Goal: Check status: Check status

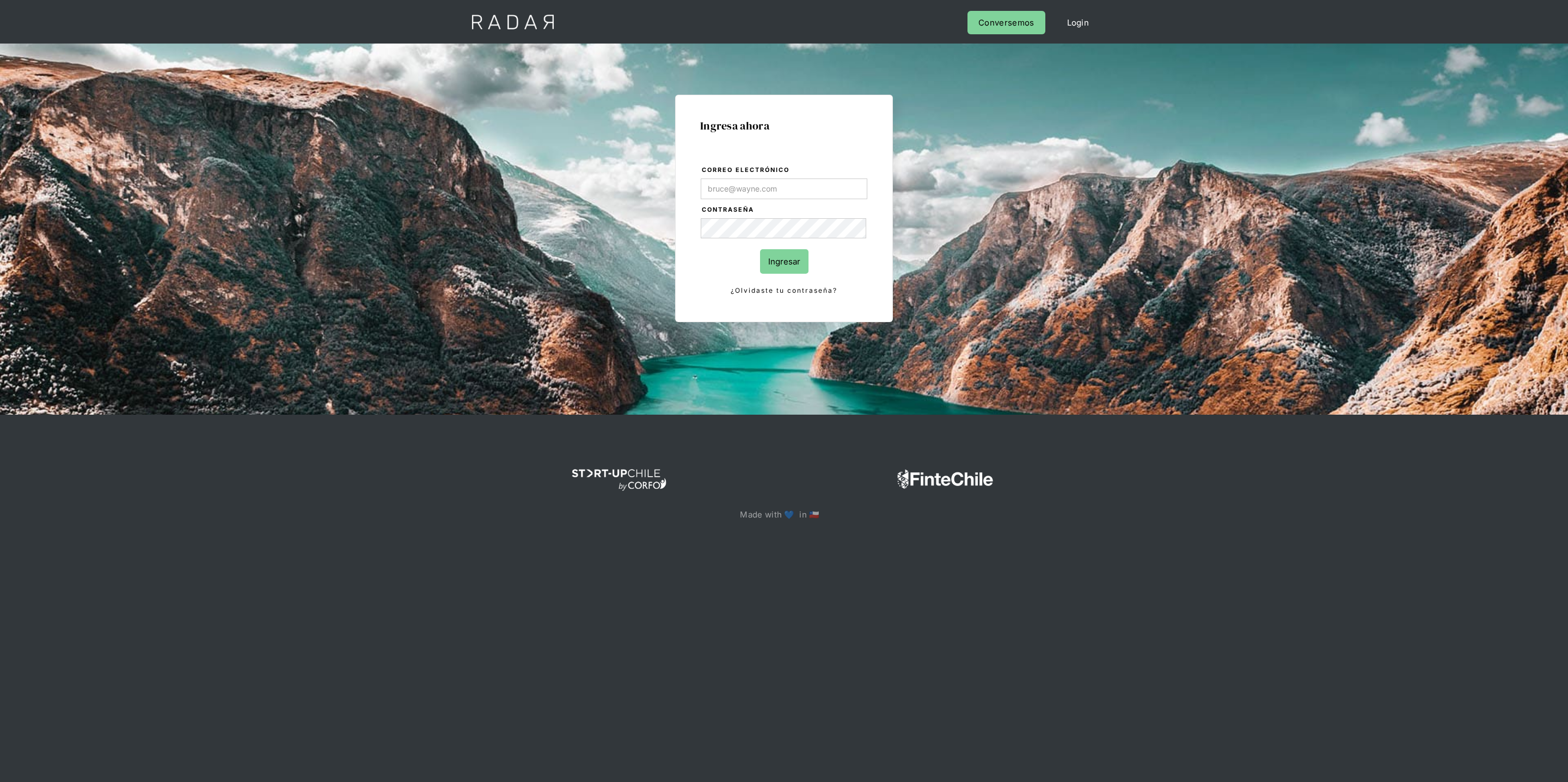
click at [784, 560] on com-1password-button at bounding box center [784, 560] width 0 height 0
type input "[PERSON_NAME][EMAIL_ADDRESS][DOMAIN_NAME]"
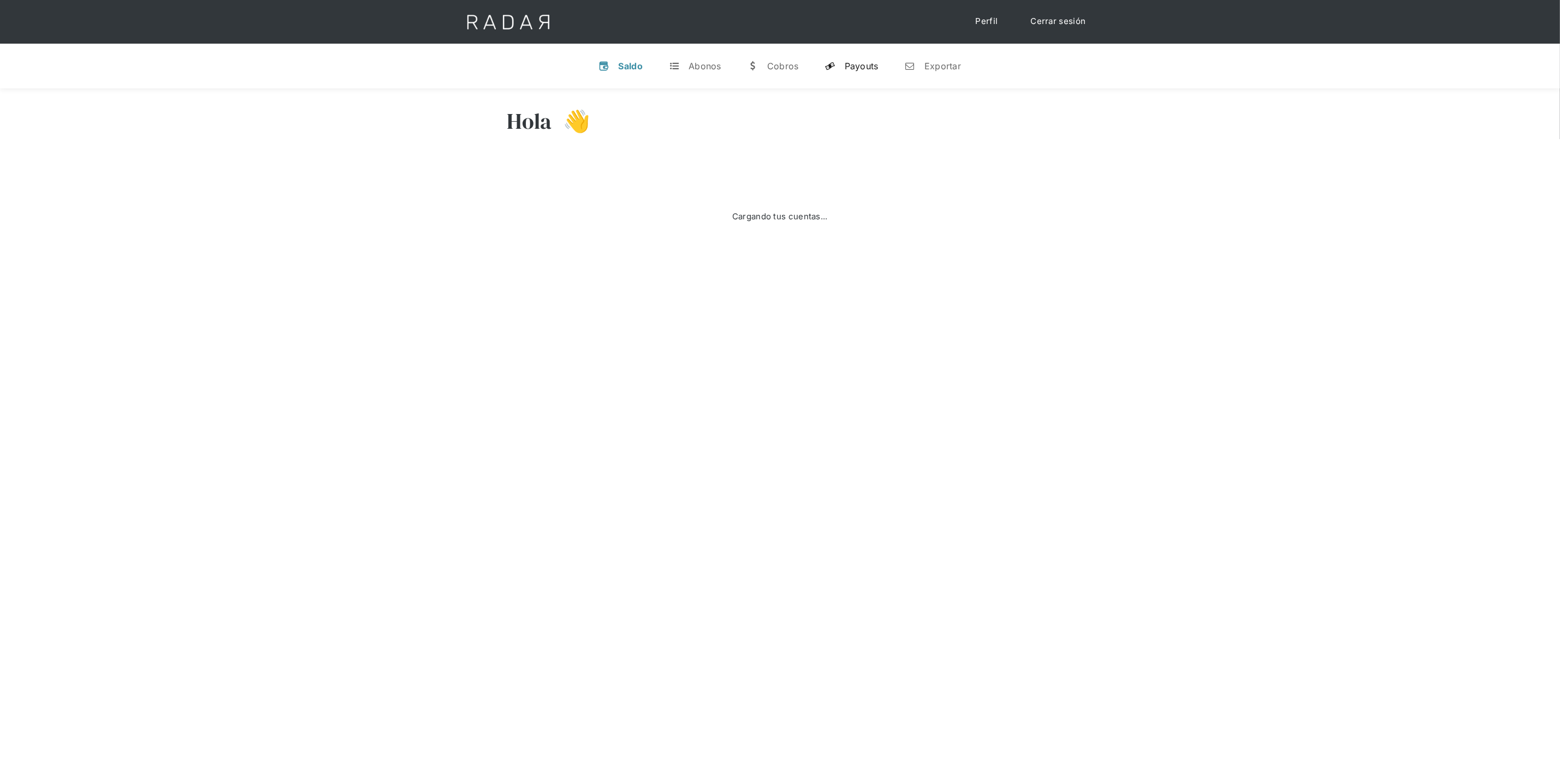
click at [853, 58] on link "y Payouts" at bounding box center [851, 66] width 71 height 28
select select "dlocal"
click at [1383, 108] on input "search" at bounding box center [1392, 106] width 118 height 18
paste input "531785876"
click at [1527, 99] on link "Buscar" at bounding box center [1510, 106] width 65 height 19
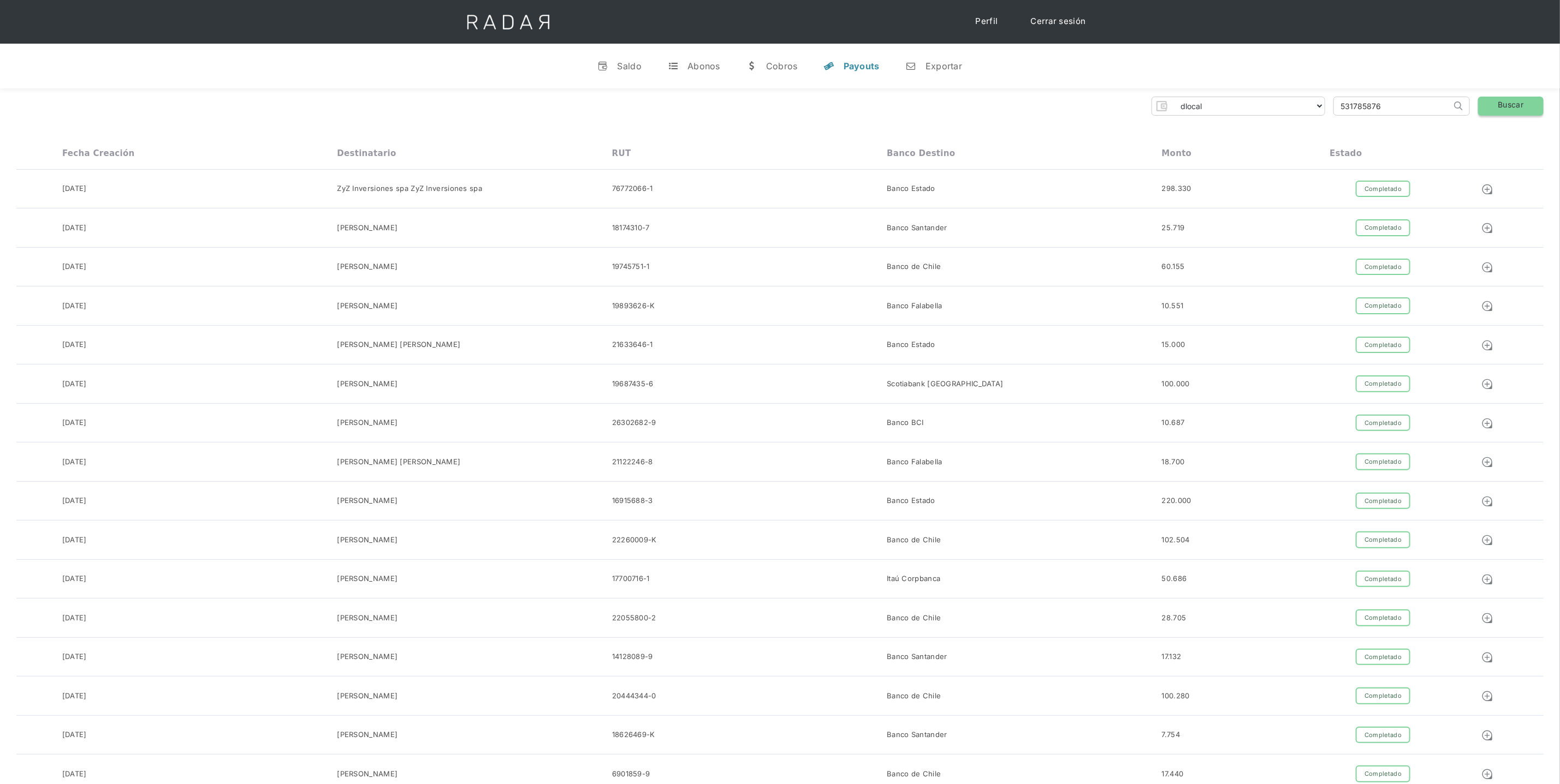
click at [1522, 102] on link "Buscar" at bounding box center [1510, 106] width 65 height 19
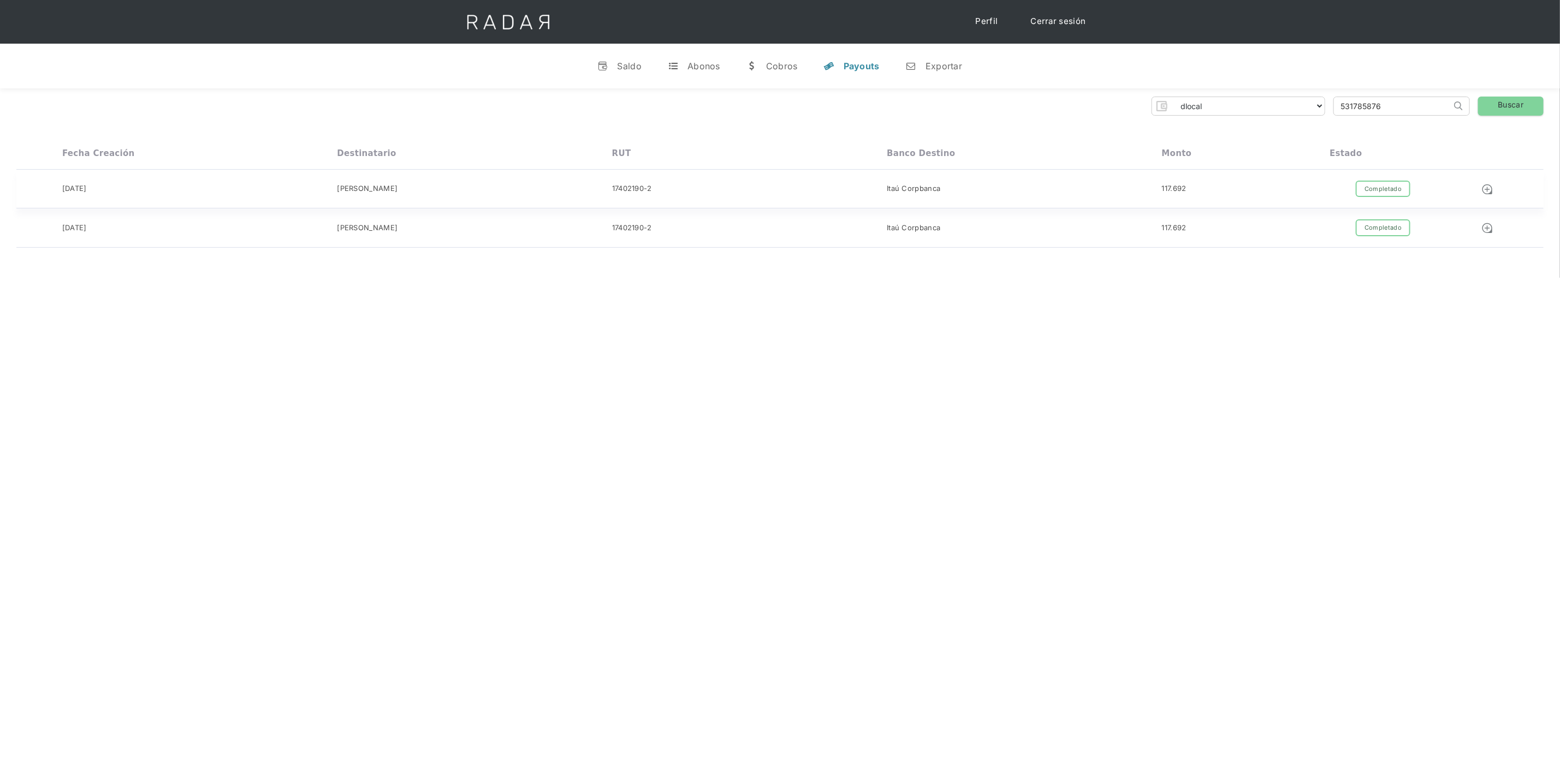
click at [775, 192] on div "17402190-2" at bounding box center [749, 189] width 275 height 17
drag, startPoint x: 1410, startPoint y: 105, endPoint x: 1334, endPoint y: 105, distance: 76.0
click at [1335, 105] on input "531785876" at bounding box center [1392, 106] width 118 height 18
paste input "26004982"
click at [1521, 106] on link "Buscar" at bounding box center [1510, 106] width 65 height 19
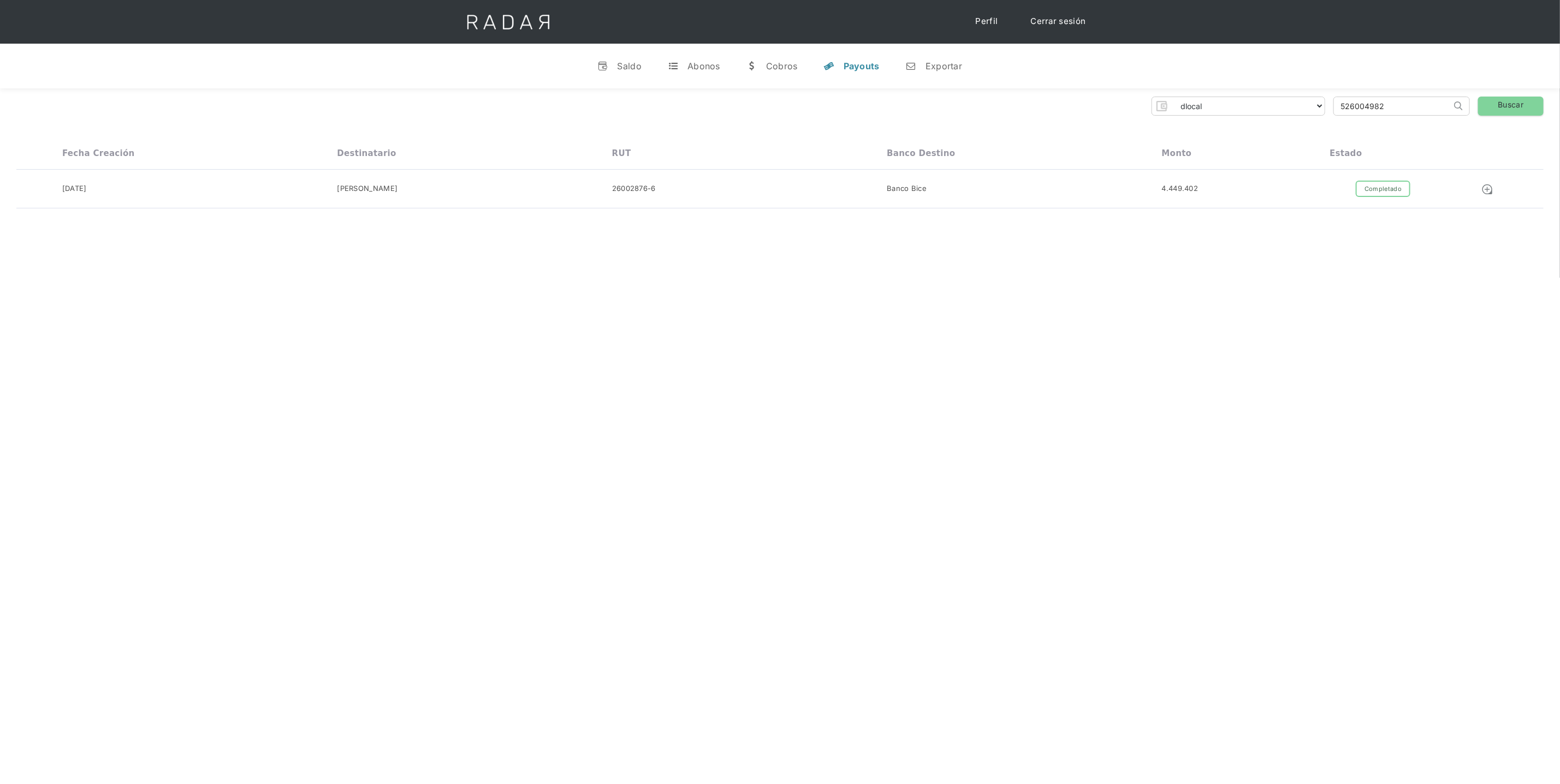
click at [1067, 382] on div "Hola Daniela 👋 Cargando tus cuentas... Nombre de la empresa • Conectada • Desco…" at bounding box center [780, 480] width 1560 height 784
drag, startPoint x: 1398, startPoint y: 105, endPoint x: 1294, endPoint y: 103, distance: 104.0
click at [1294, 103] on div "dlocal demergechile fcacl2 remitee clpro coster urigol radar-cliente radar-clie…" at bounding box center [780, 106] width 1527 height 19
paste input "32138120"
type input "532138120"
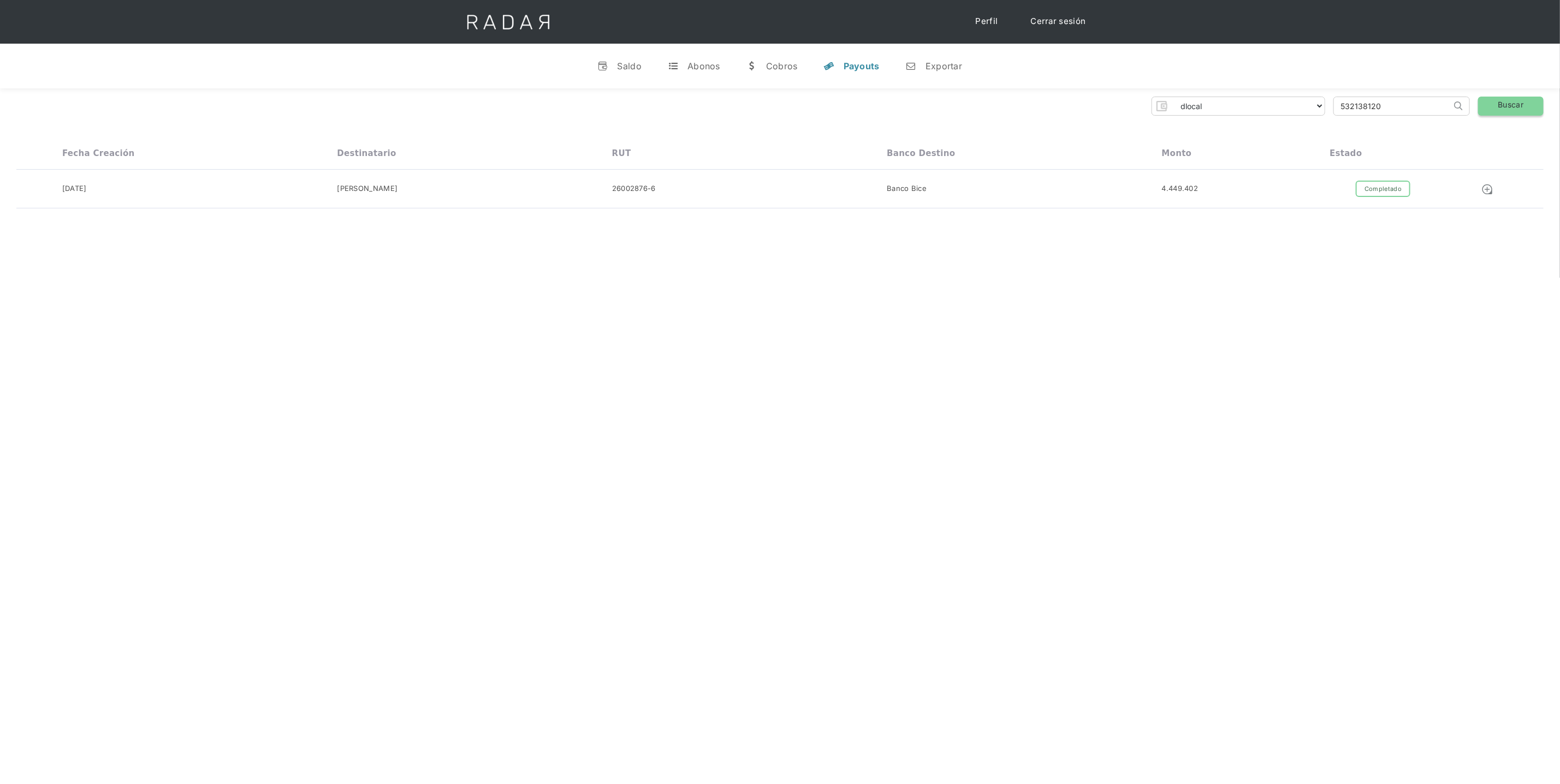
click at [1515, 100] on link "Buscar" at bounding box center [1510, 106] width 65 height 19
click at [789, 189] on div "19082433-0" at bounding box center [749, 189] width 275 height 17
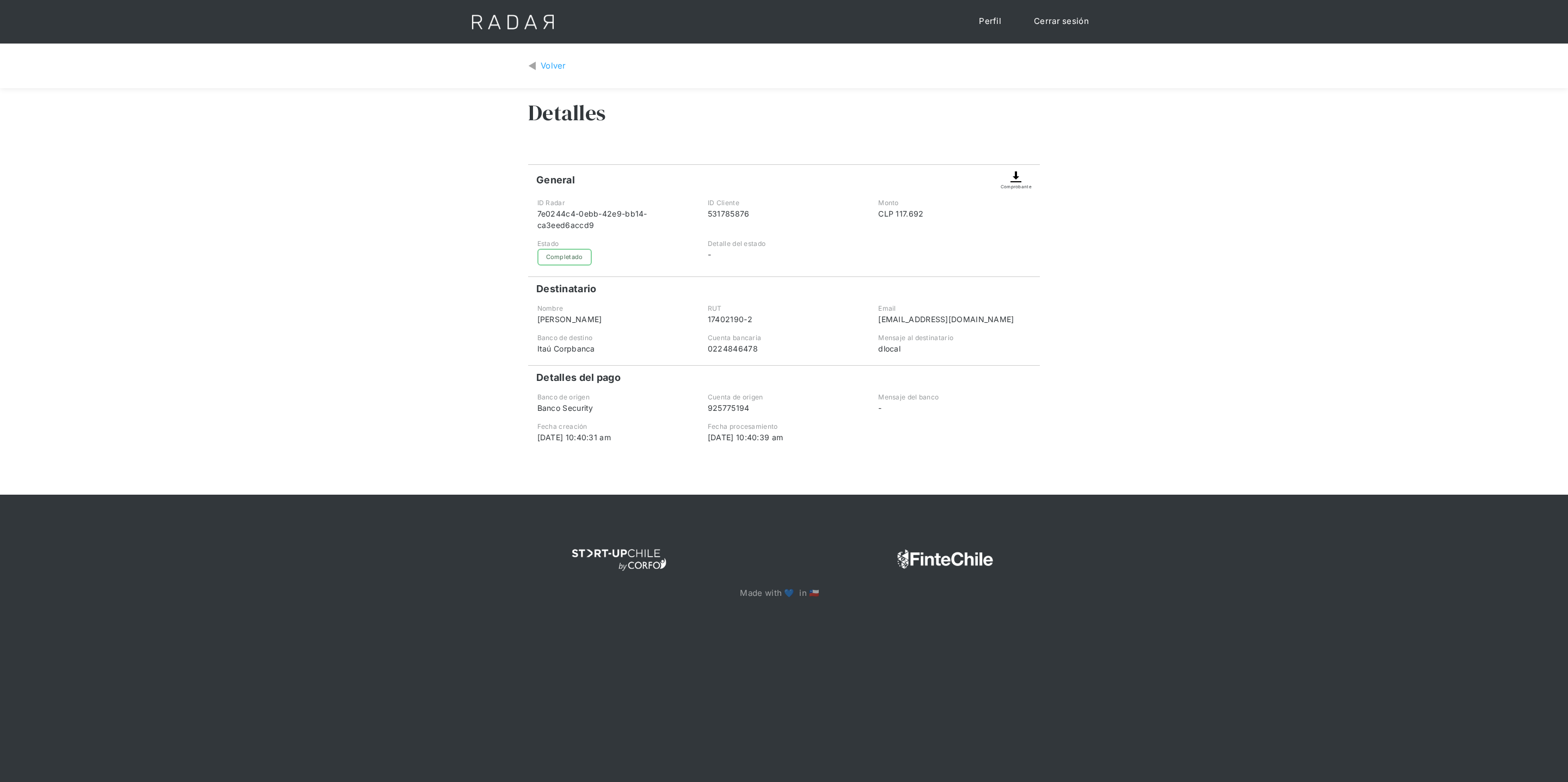
click at [545, 71] on div "Volver" at bounding box center [553, 66] width 26 height 12
drag, startPoint x: 598, startPoint y: 223, endPoint x: 528, endPoint y: 218, distance: 70.2
click at [529, 218] on div "ID Radar b957bb38-bd9a-46f0-8f97-f054e41196d0" at bounding box center [613, 214] width 169 height 32
copy div "b957bb38-bd9a-46f0-8f97-f054e41196d0"
click at [601, 227] on div "b957bb38-bd9a-46f0-8f97-f054e41196d0" at bounding box center [613, 219] width 152 height 22
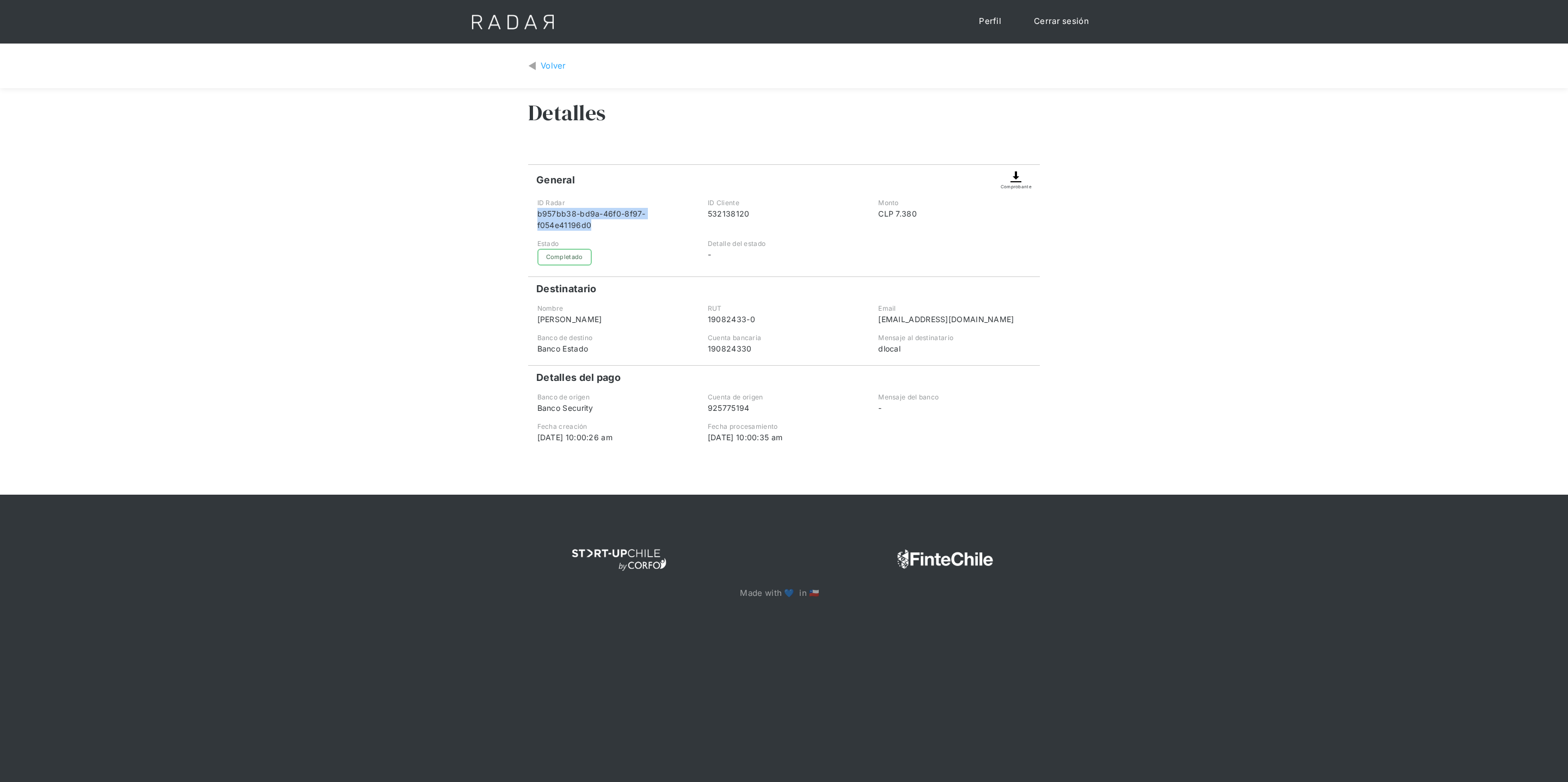
drag, startPoint x: 590, startPoint y: 227, endPoint x: 532, endPoint y: 215, distance: 59.2
click at [532, 215] on div "ID Radar b957bb38-bd9a-46f0-8f97-f054e41196d0" at bounding box center [613, 214] width 169 height 32
copy div "b957bb38-bd9a-46f0-8f97-f054e41196d0"
click at [339, 271] on div "Volver Detalles General Comprobante ID Radar b957bb38-bd9a-46f0-8f97-f054e41196…" at bounding box center [784, 269] width 1568 height 451
click at [575, 213] on div "b957bb38-bd9a-46f0-8f97-f054e41196d0" at bounding box center [613, 219] width 152 height 22
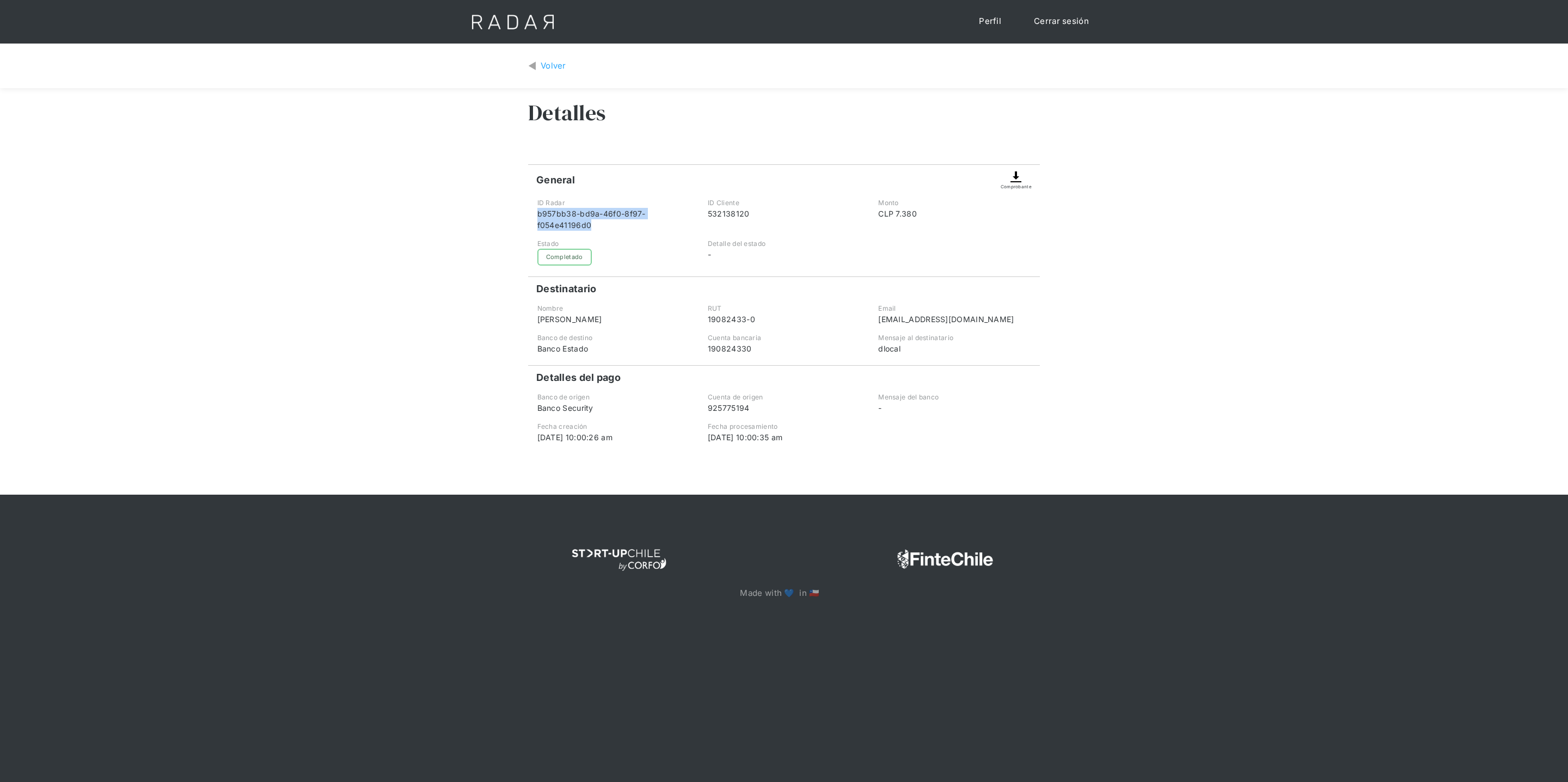
drag, startPoint x: 590, startPoint y: 224, endPoint x: 532, endPoint y: 215, distance: 58.7
click at [532, 215] on div "ID Radar b957bb38-bd9a-46f0-8f97-f054e41196d0" at bounding box center [613, 214] width 169 height 32
copy div "b957bb38-bd9a-46f0-8f97-f054e41196d0"
